Goal: Navigation & Orientation: Find specific page/section

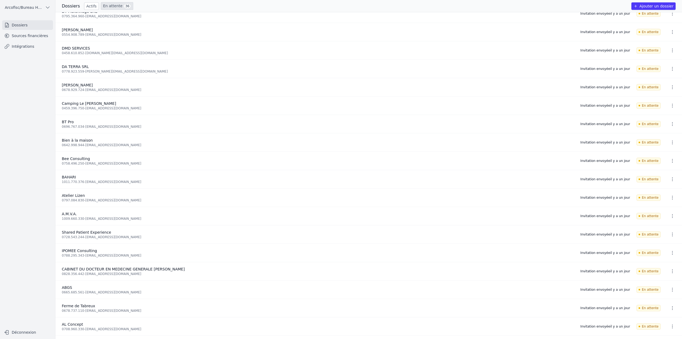
scroll to position [293, 0]
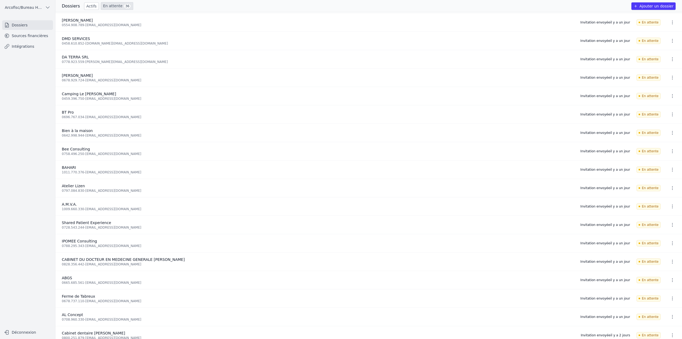
click at [87, 7] on link "Actifs" at bounding box center [91, 5] width 15 height 7
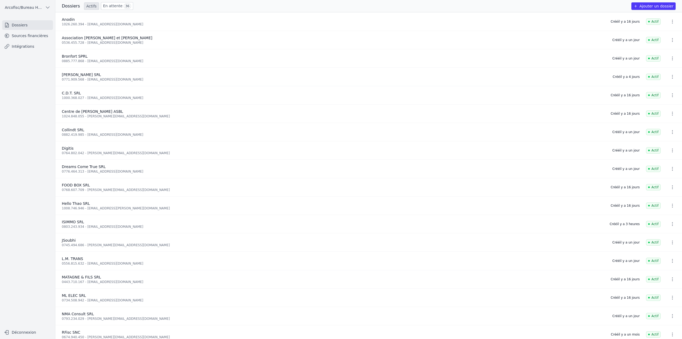
click at [614, 114] on div "Créé il y a 16 jours" at bounding box center [625, 113] width 29 height 4
drag, startPoint x: 612, startPoint y: 114, endPoint x: 619, endPoint y: 114, distance: 7.2
click at [619, 114] on li "Centre de [PERSON_NAME] ASBL 1024.848.055 - [PERSON_NAME][EMAIL_ADDRESS][DOMAIN…" at bounding box center [368, 113] width 627 height 18
copy div "Créé"
click at [124, 7] on span "36" at bounding box center [127, 5] width 7 height 5
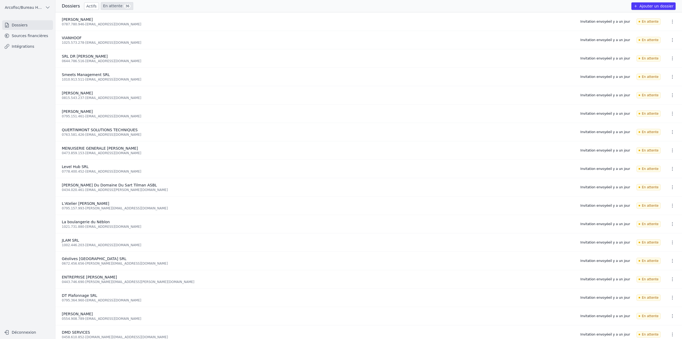
click at [23, 39] on link "Sources financières" at bounding box center [27, 36] width 51 height 10
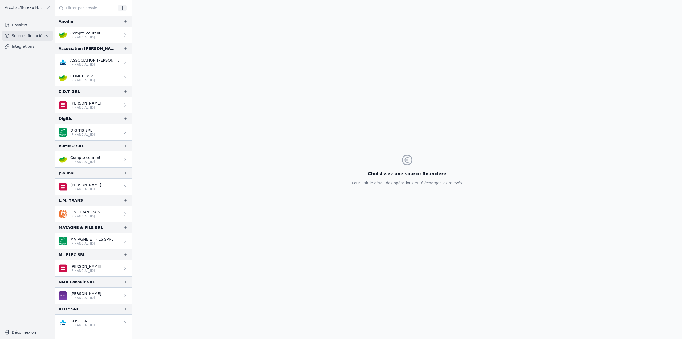
click at [34, 49] on link "Intégrations" at bounding box center [27, 47] width 51 height 10
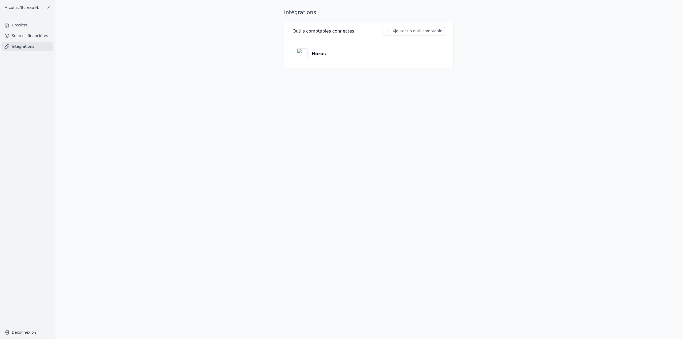
click at [30, 32] on link "Sources financières" at bounding box center [27, 36] width 51 height 10
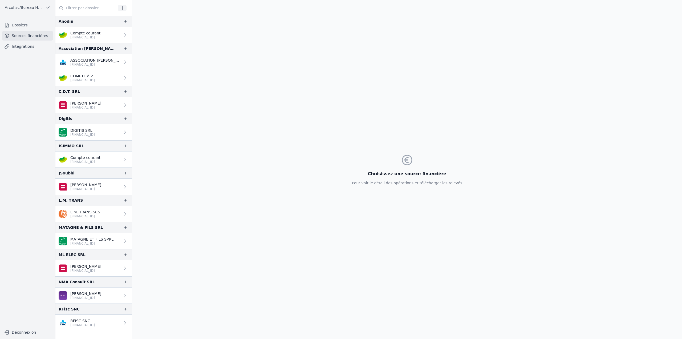
click at [21, 28] on link "Dossiers" at bounding box center [27, 25] width 51 height 10
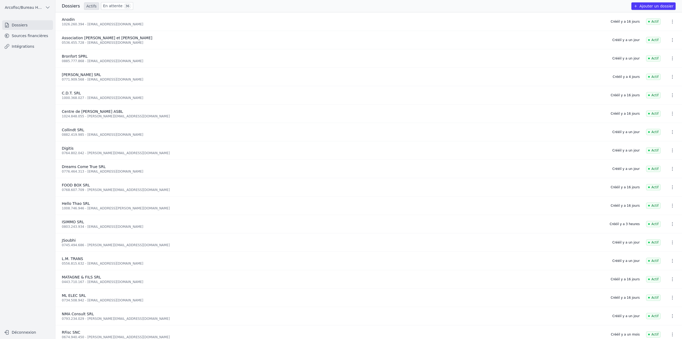
scroll to position [25, 0]
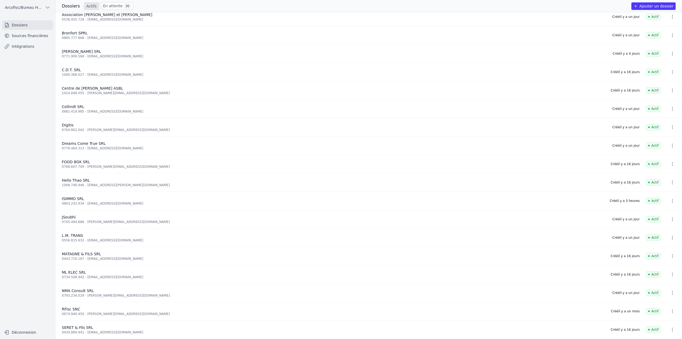
click at [40, 35] on link "Sources financières" at bounding box center [27, 36] width 51 height 10
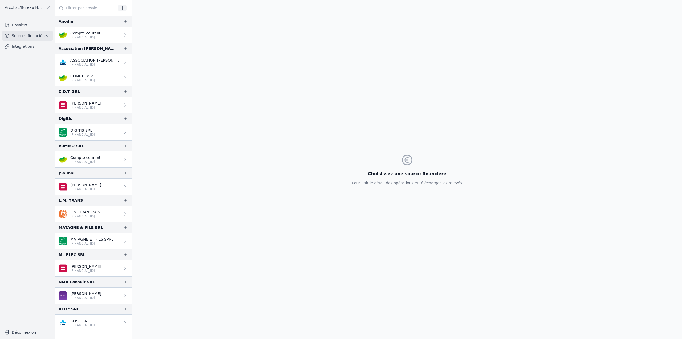
click at [15, 27] on link "Dossiers" at bounding box center [27, 25] width 51 height 10
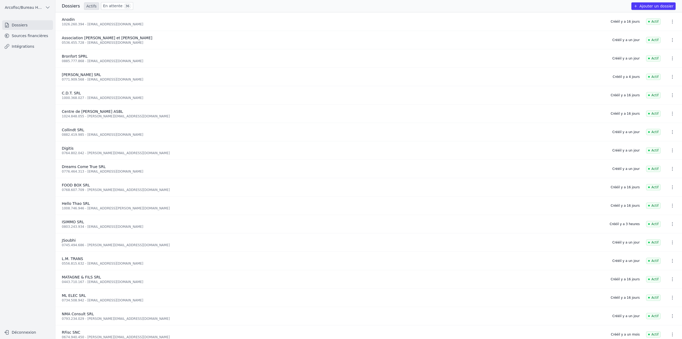
click at [116, 7] on link "En attente 36" at bounding box center [117, 6] width 32 height 8
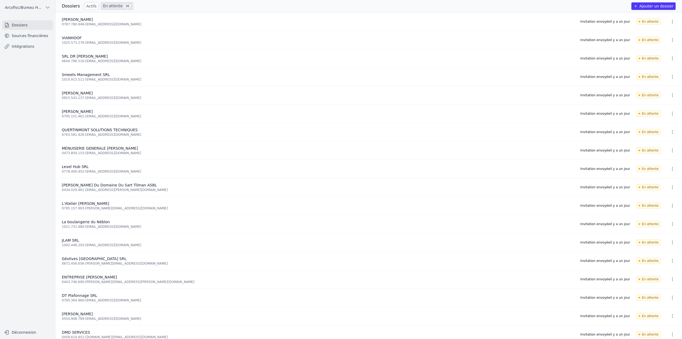
click at [18, 39] on link "Sources financières" at bounding box center [27, 36] width 51 height 10
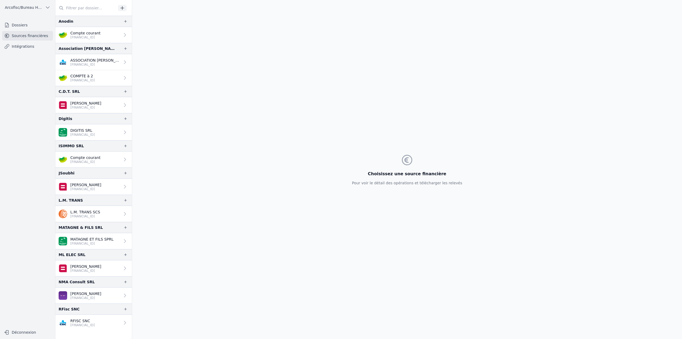
click at [32, 27] on link "Dossiers" at bounding box center [27, 25] width 51 height 10
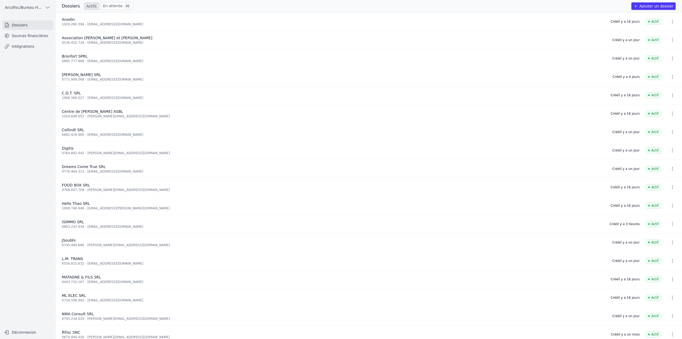
click at [103, 7] on link "En attente 36" at bounding box center [117, 6] width 32 height 8
